Goal: Contribute content

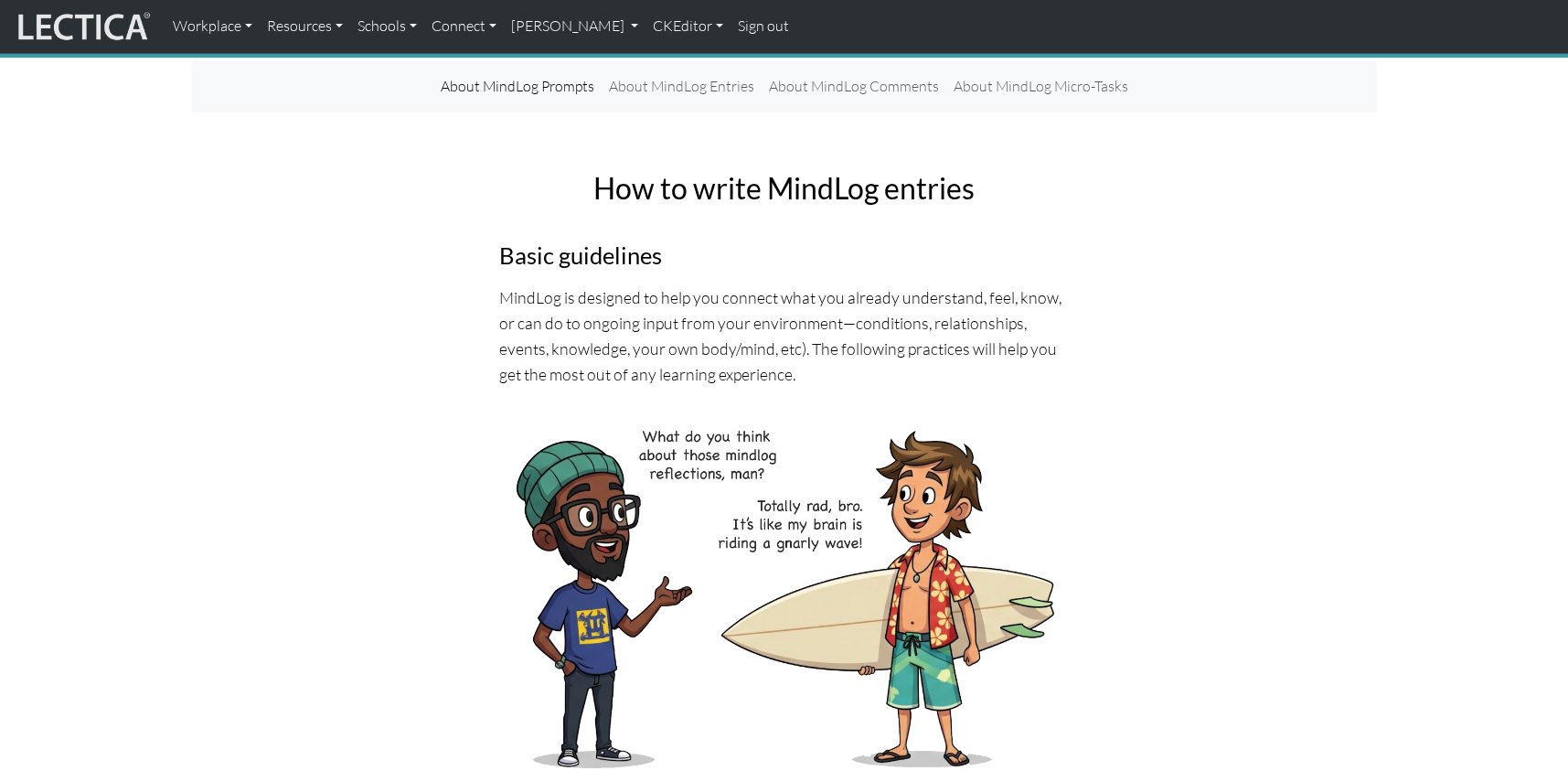
scroll to position [83, 0]
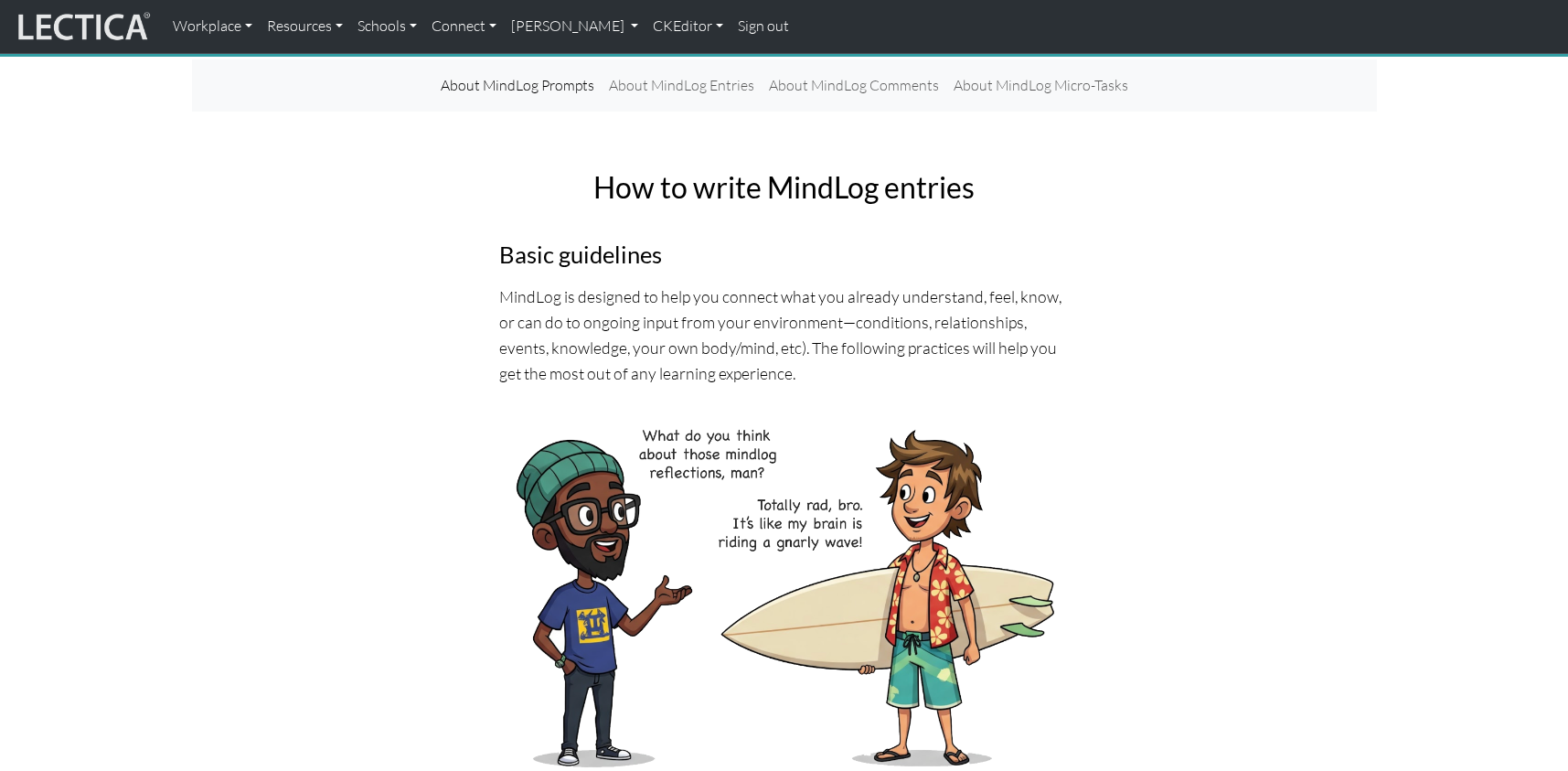
drag, startPoint x: 538, startPoint y: 248, endPoint x: 585, endPoint y: 213, distance: 58.6
click at [645, 25] on link "CKEditor" at bounding box center [688, 27] width 85 height 39
click at [661, 61] on link "Edit" at bounding box center [679, 67] width 37 height 23
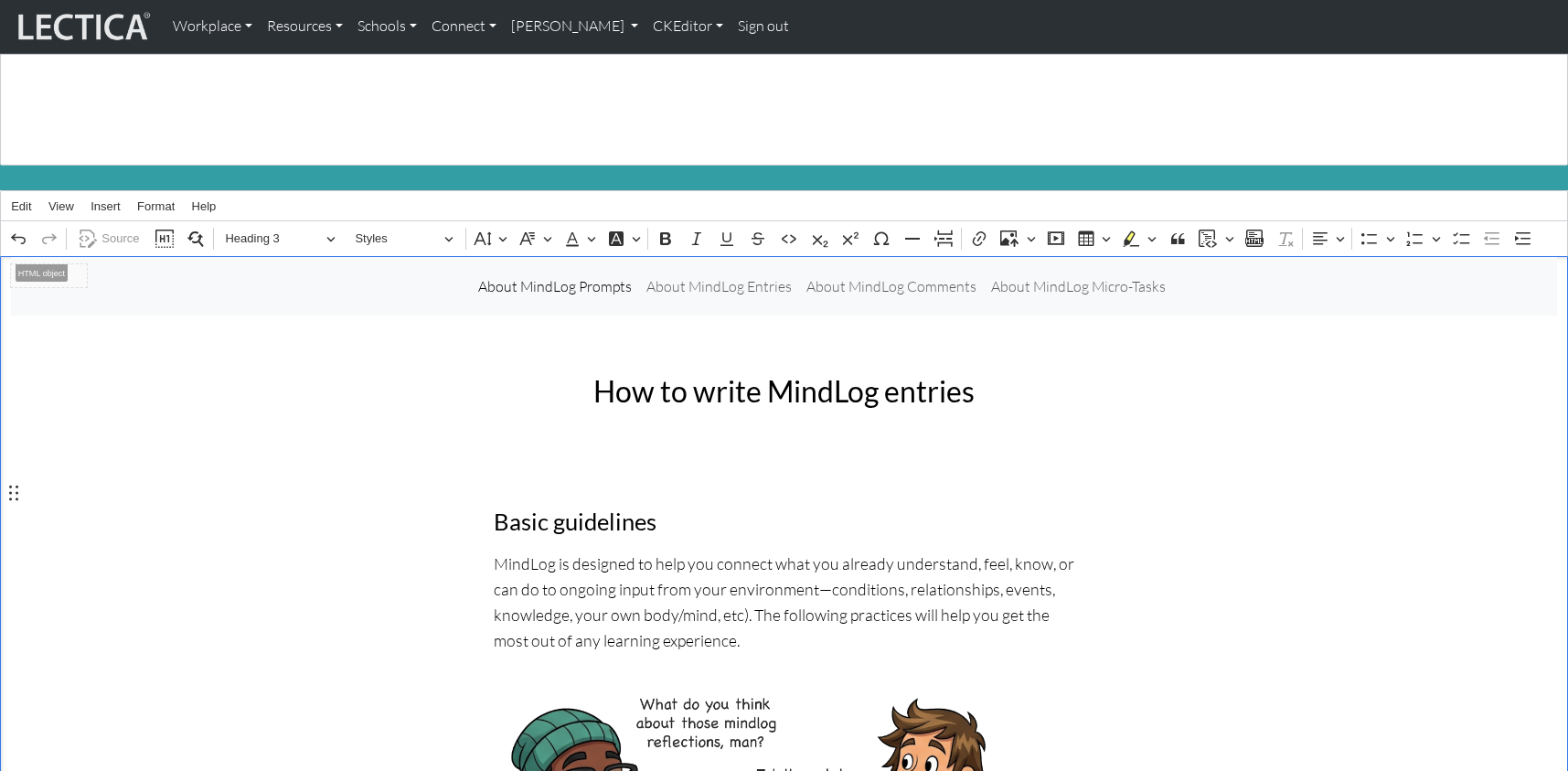
click at [327, 226] on button "Heading 3" at bounding box center [280, 239] width 126 height 28
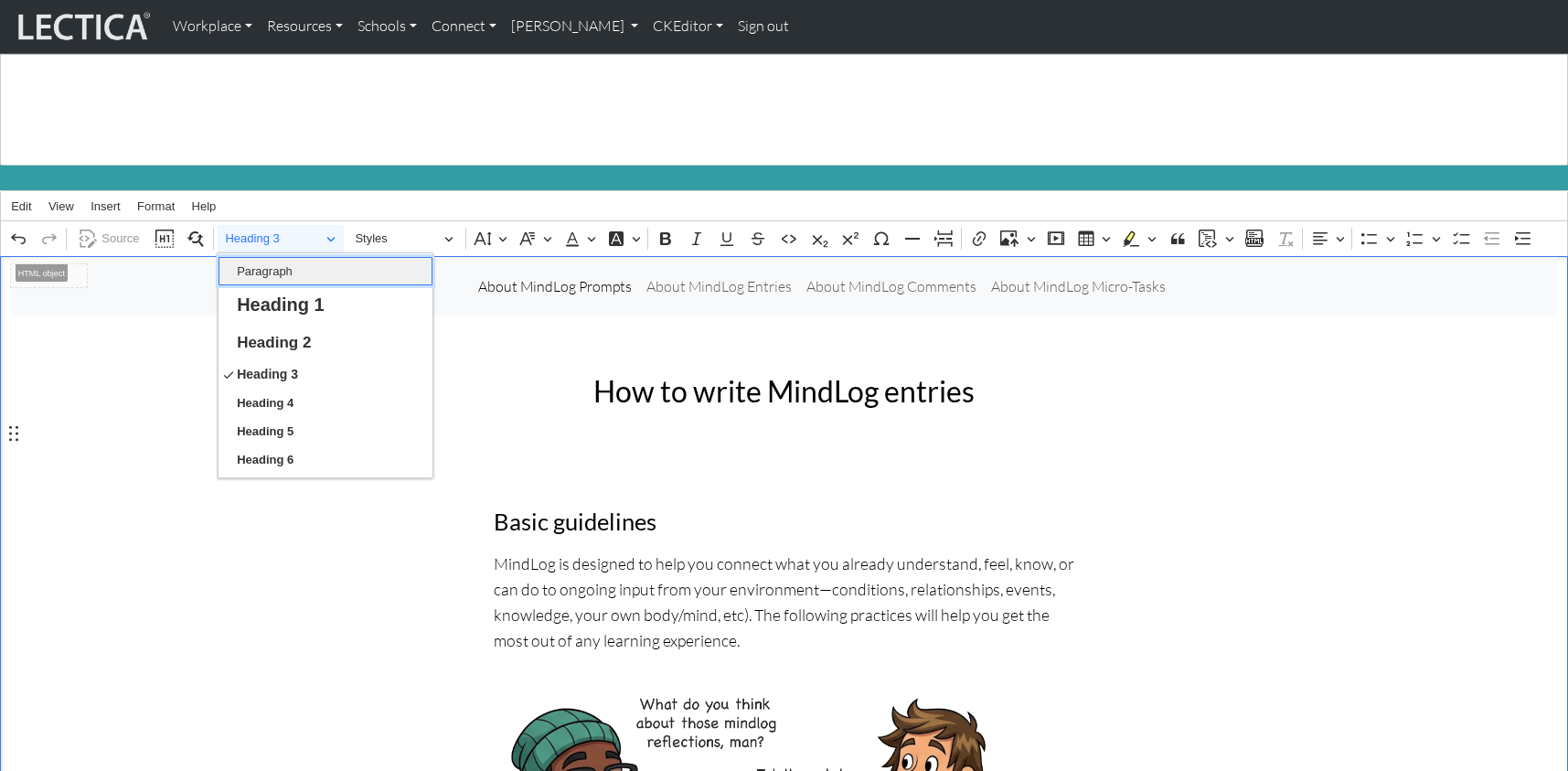
click at [307, 257] on button "Paragraph" at bounding box center [326, 271] width 214 height 28
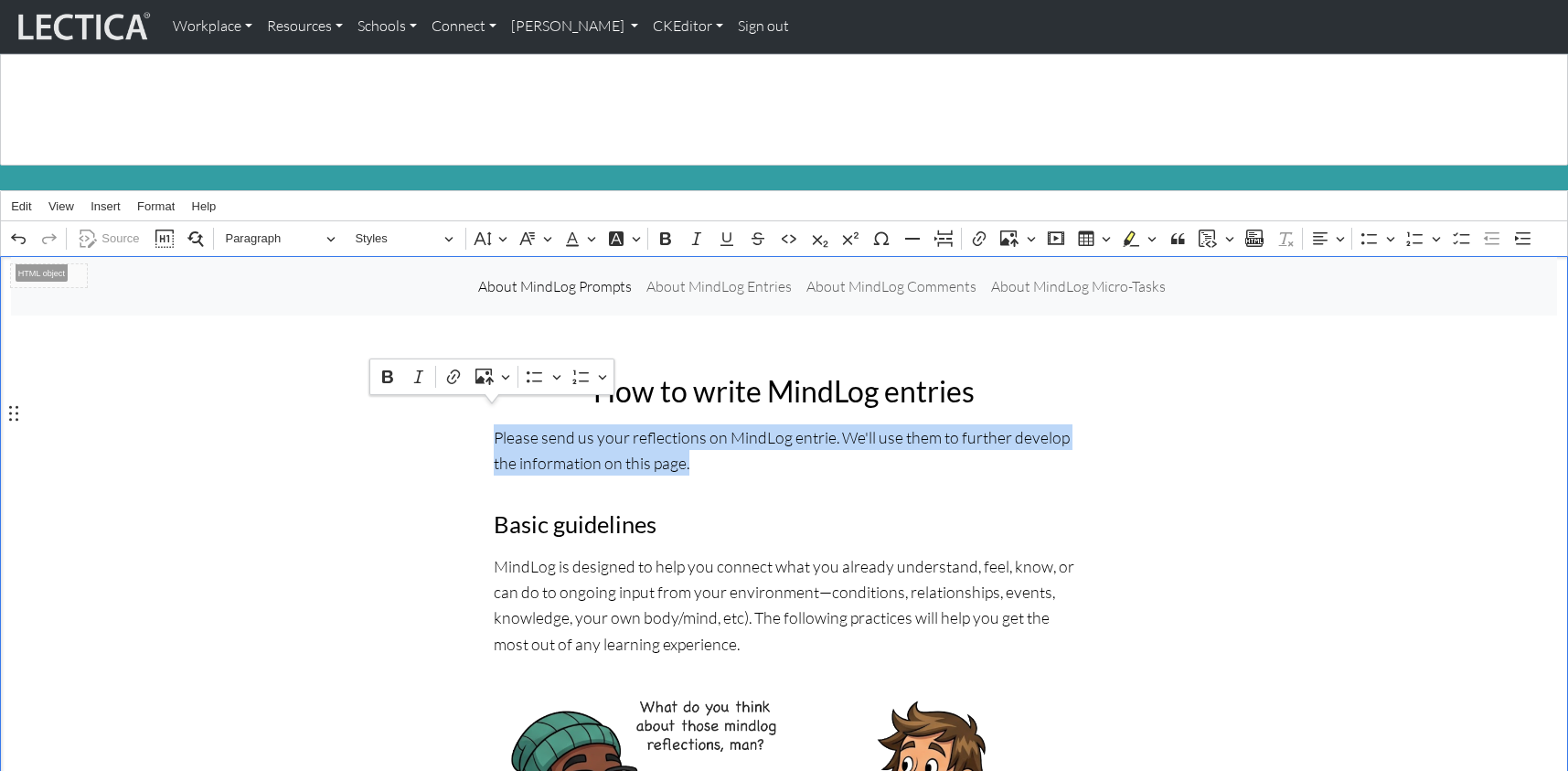
drag, startPoint x: 653, startPoint y: 441, endPoint x: 485, endPoint y: 418, distance: 169.6
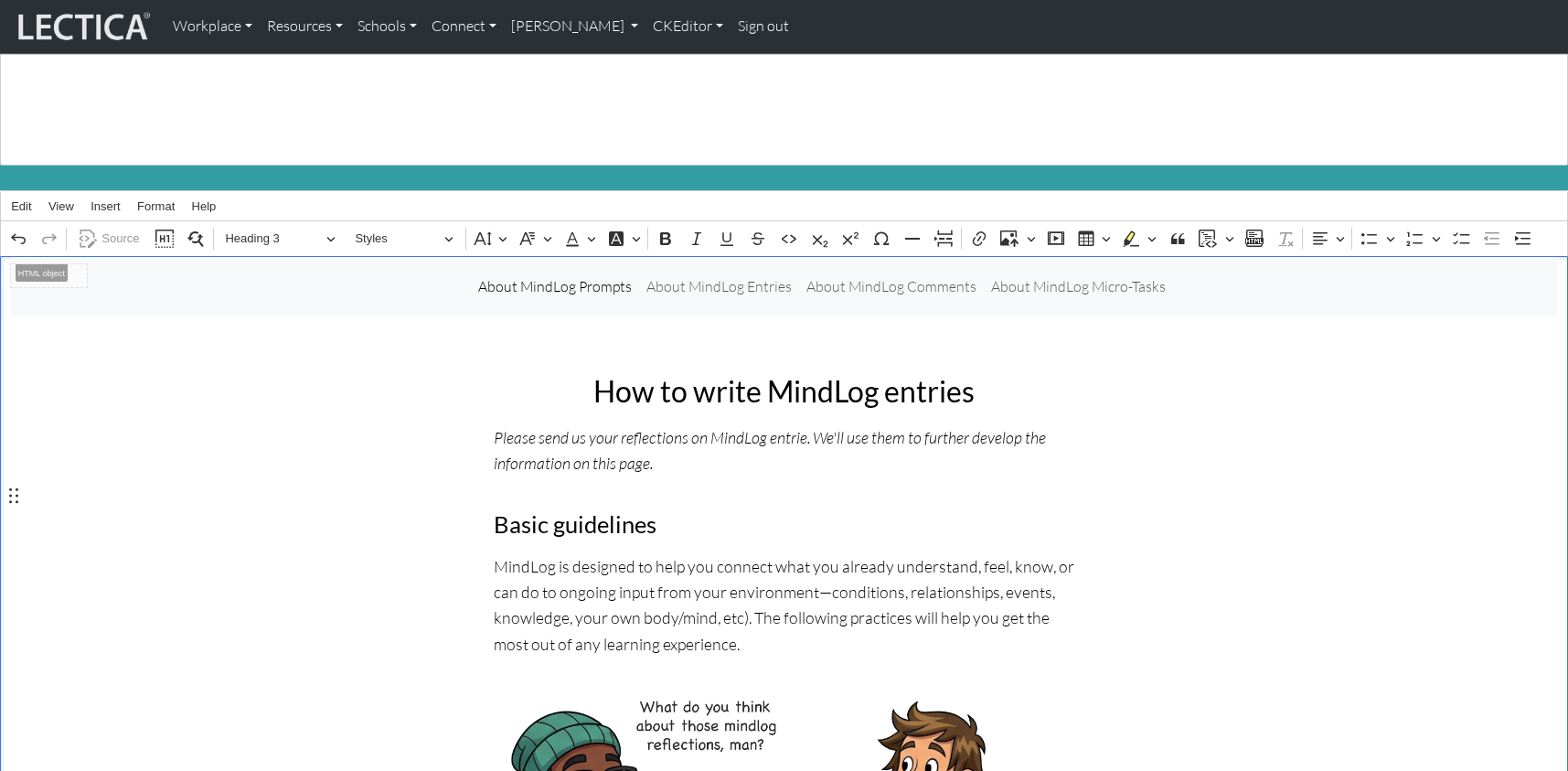
click at [651, 433] on p "Please send us your reflections on MindLog entrie. We'll use them to further de…" at bounding box center [785, 450] width 582 height 51
click at [112, 227] on span "Source" at bounding box center [119, 238] width 38 height 22
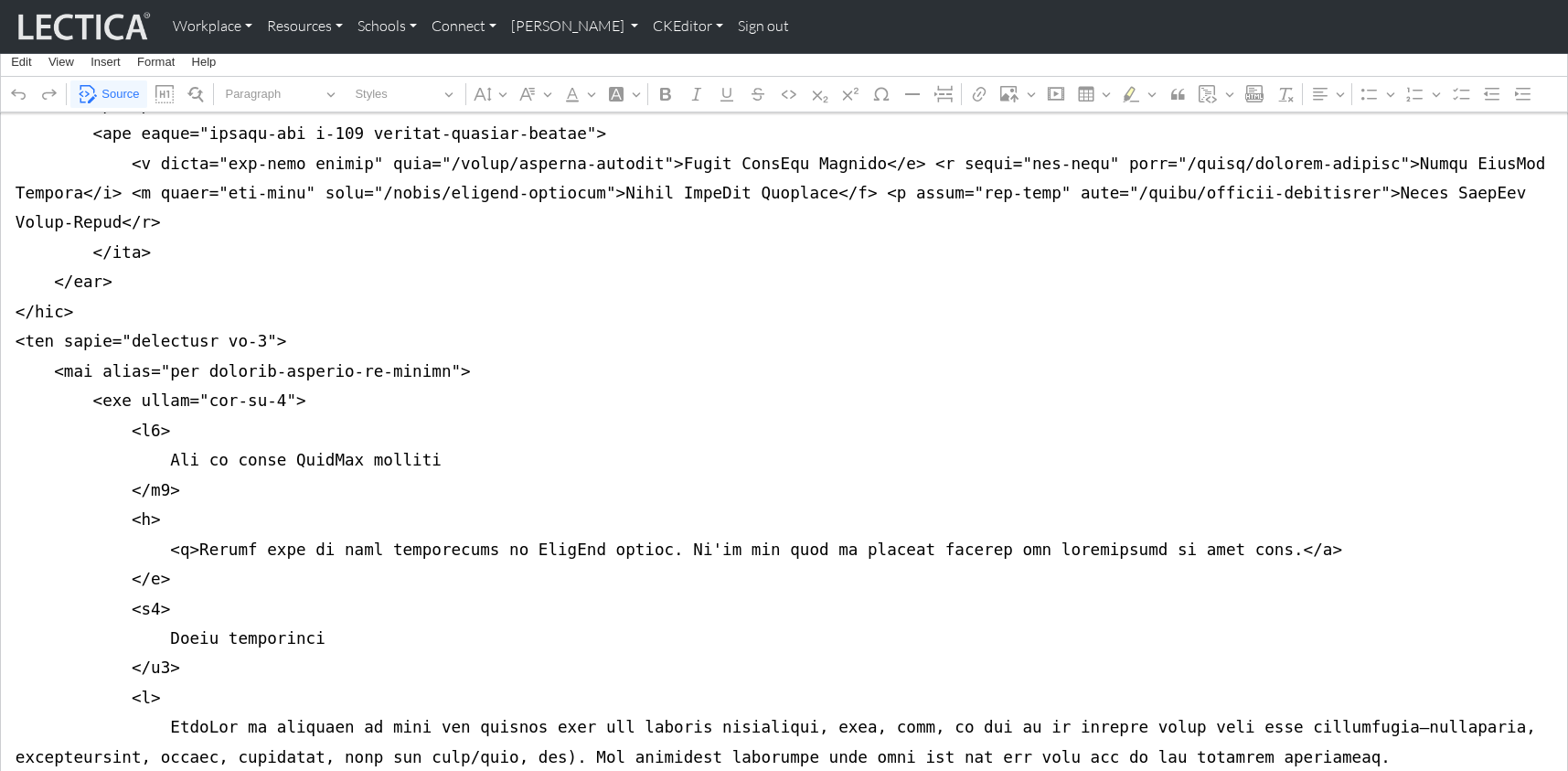
scroll to position [420, 0]
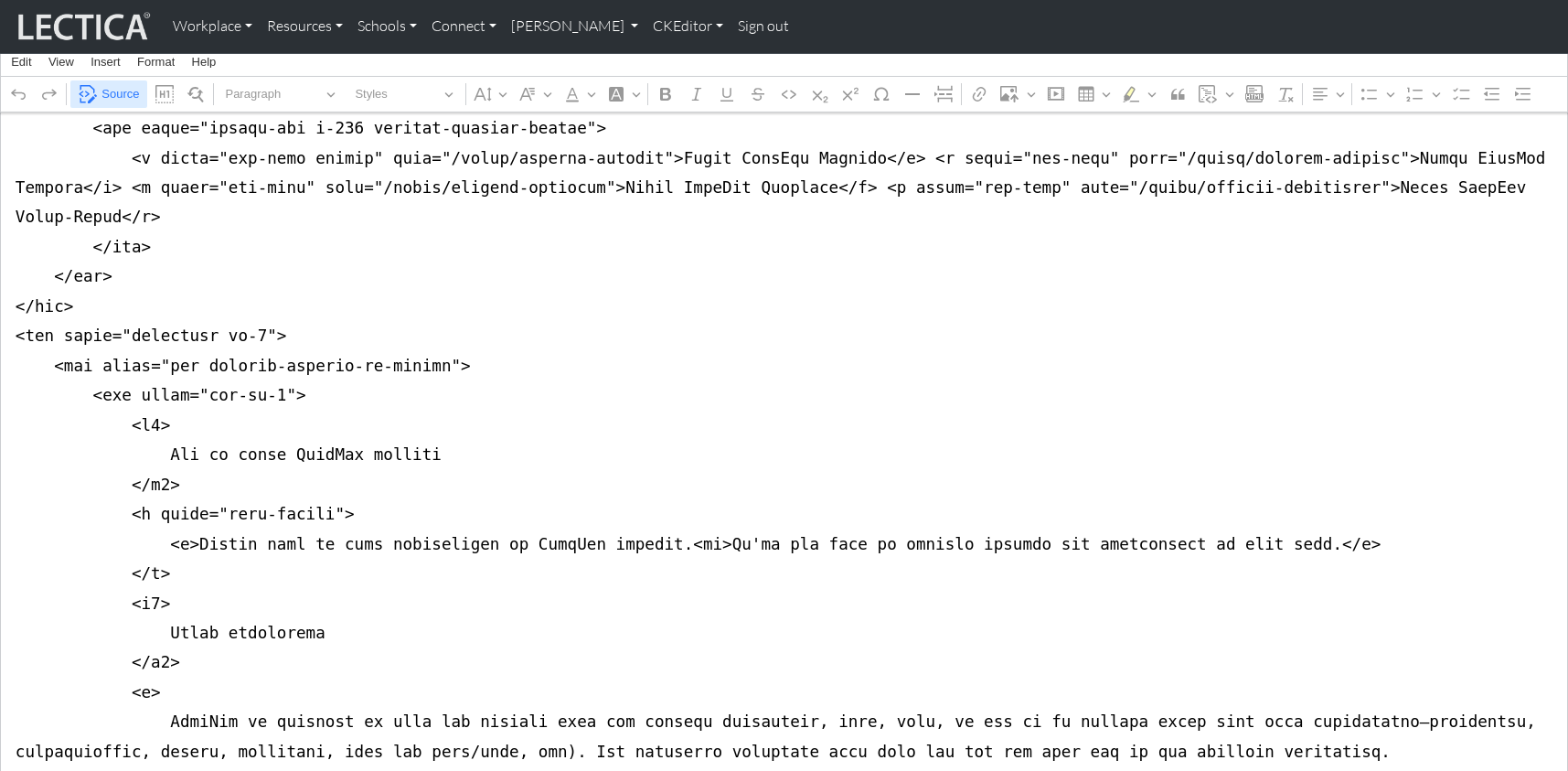
type textarea "<nav class="navbar navbar-expand-lg navbar-light bg-light mb-5" style="font-siz…"
click at [123, 89] on span "Source" at bounding box center [119, 93] width 38 height 22
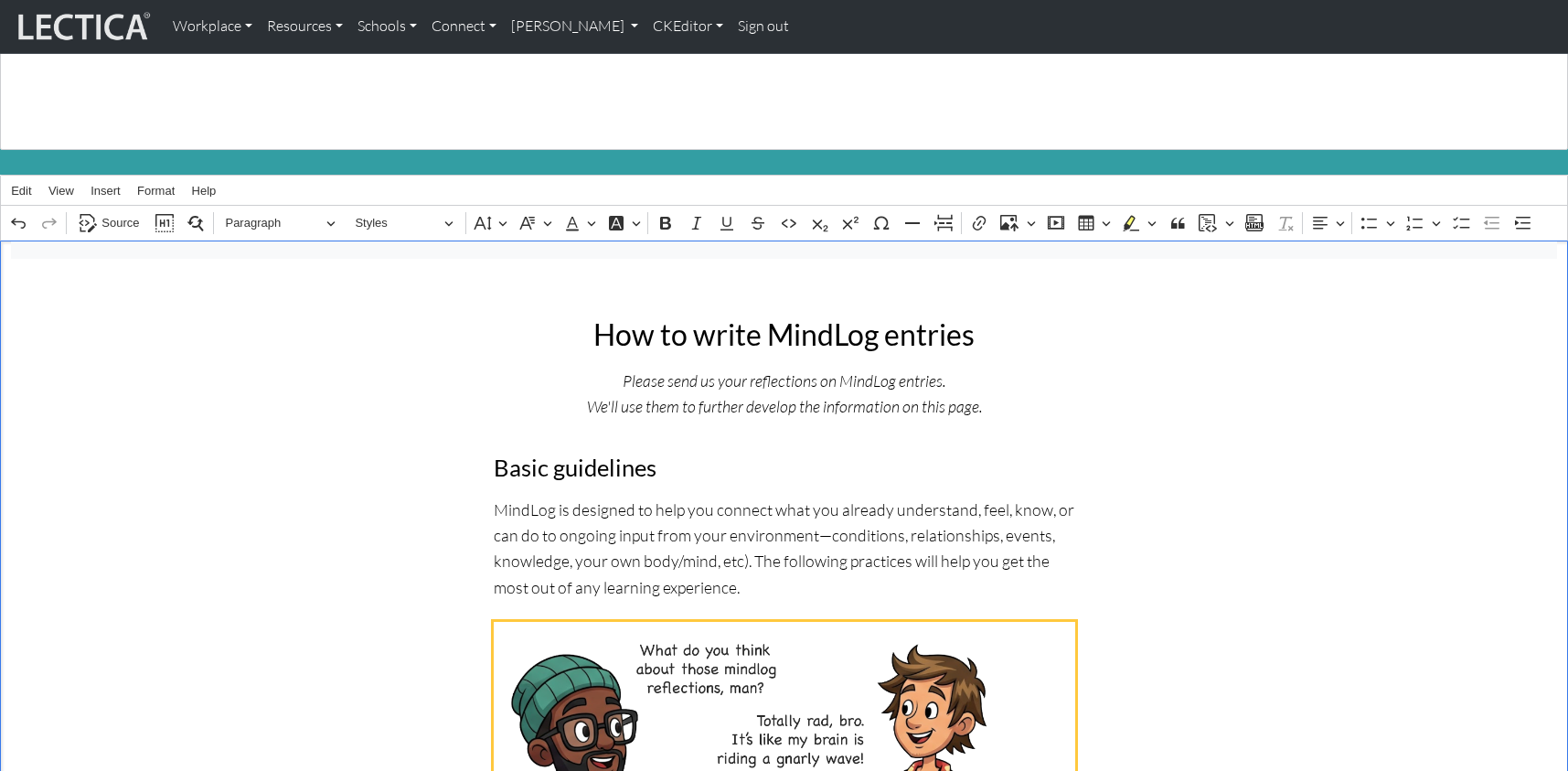
scroll to position [146, 0]
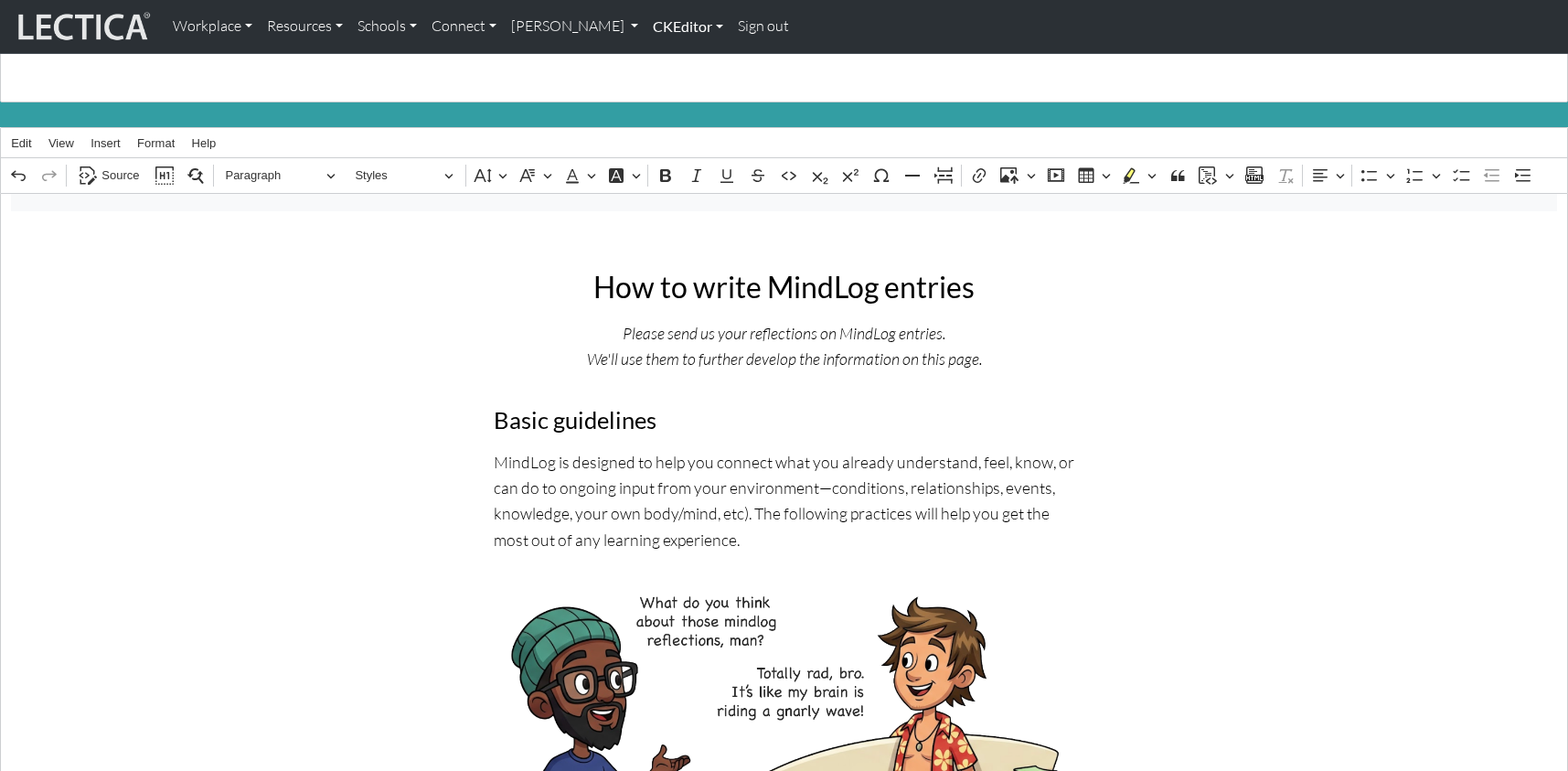
click at [645, 39] on link "CKEditor" at bounding box center [688, 27] width 85 height 39
click at [661, 64] on link "Edit" at bounding box center [679, 67] width 37 height 23
